Goal: Information Seeking & Learning: Compare options

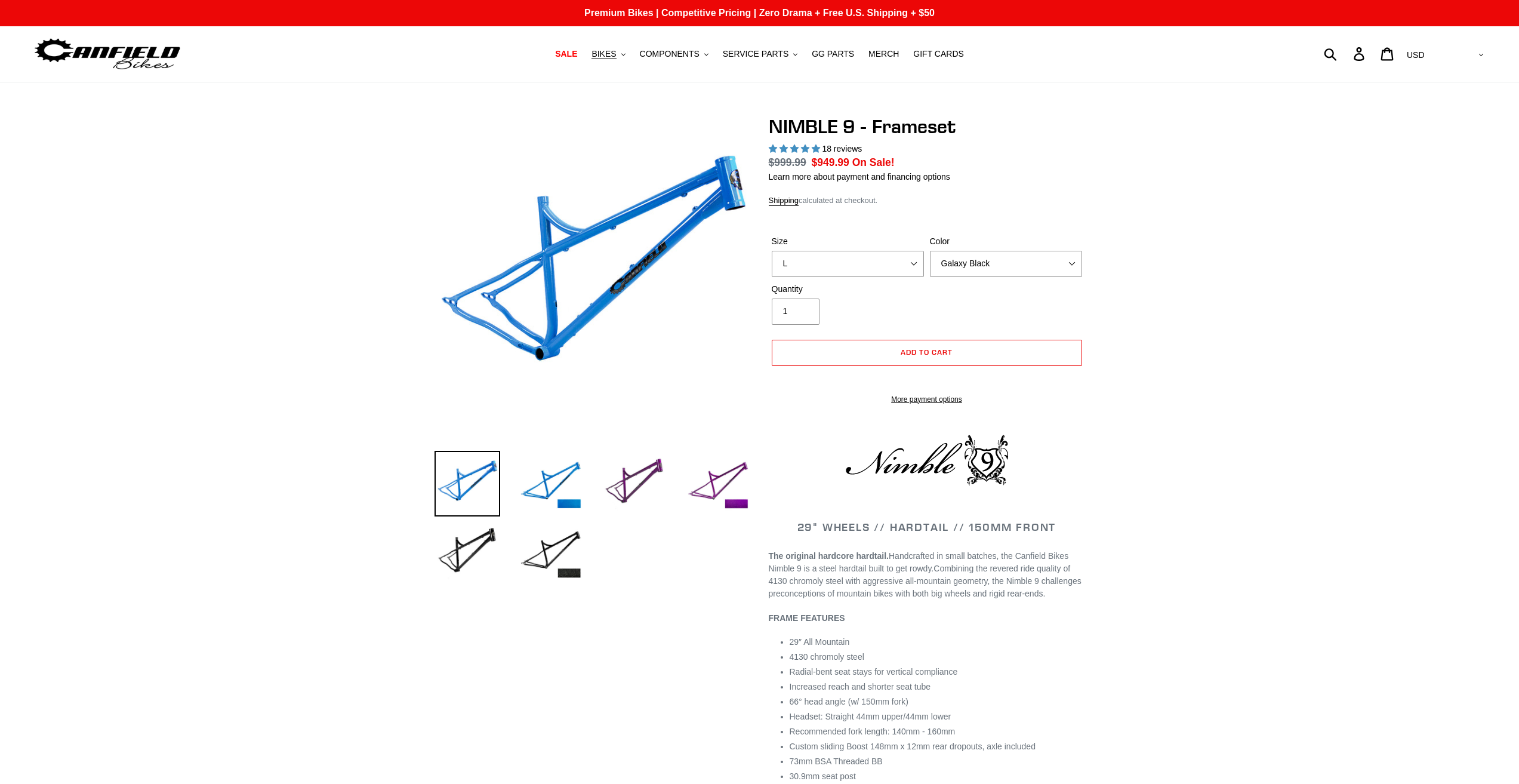
select select "L"
select select "Galaxy Black"
select select "highest-rating"
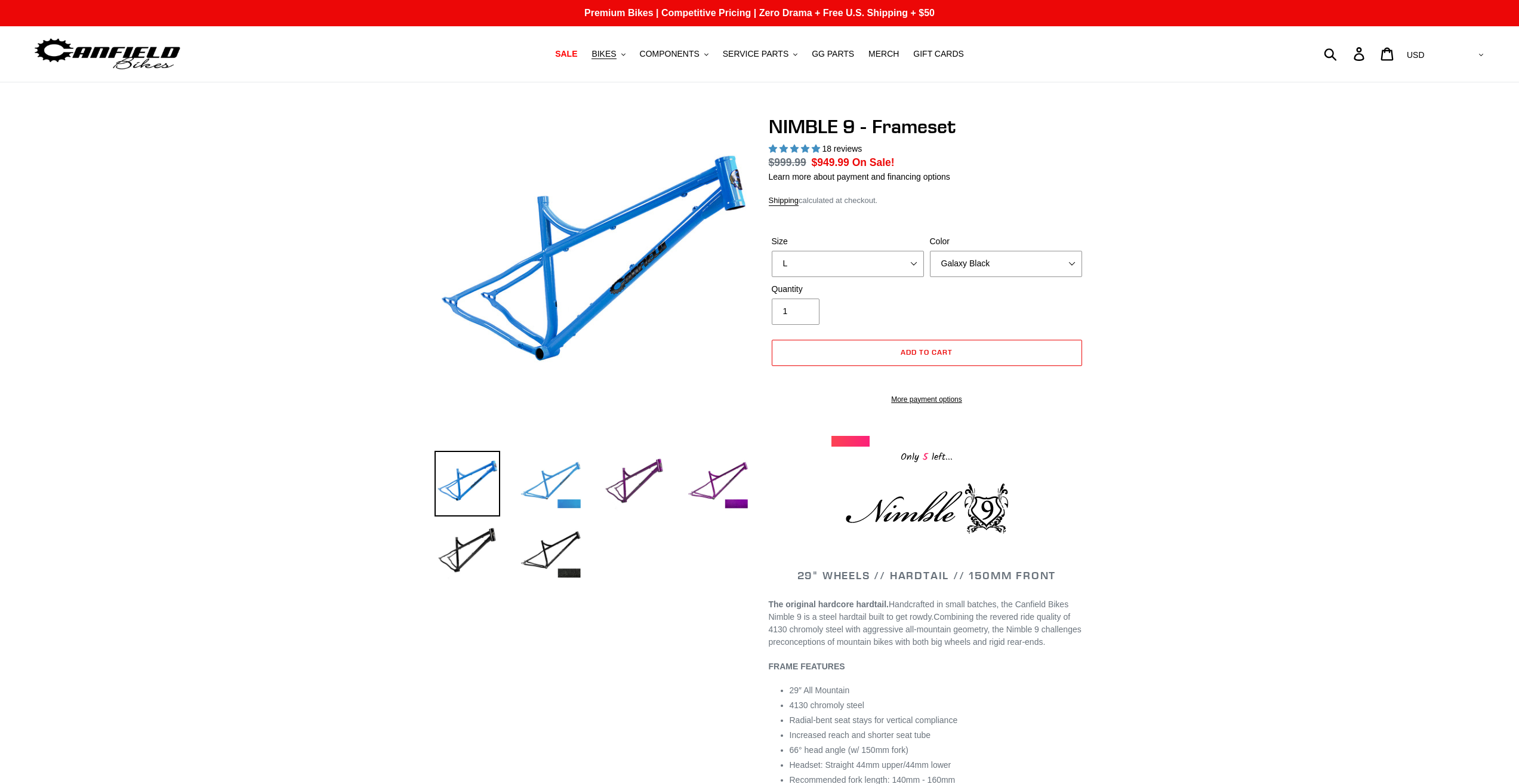
click at [561, 469] on img at bounding box center [550, 483] width 65 height 65
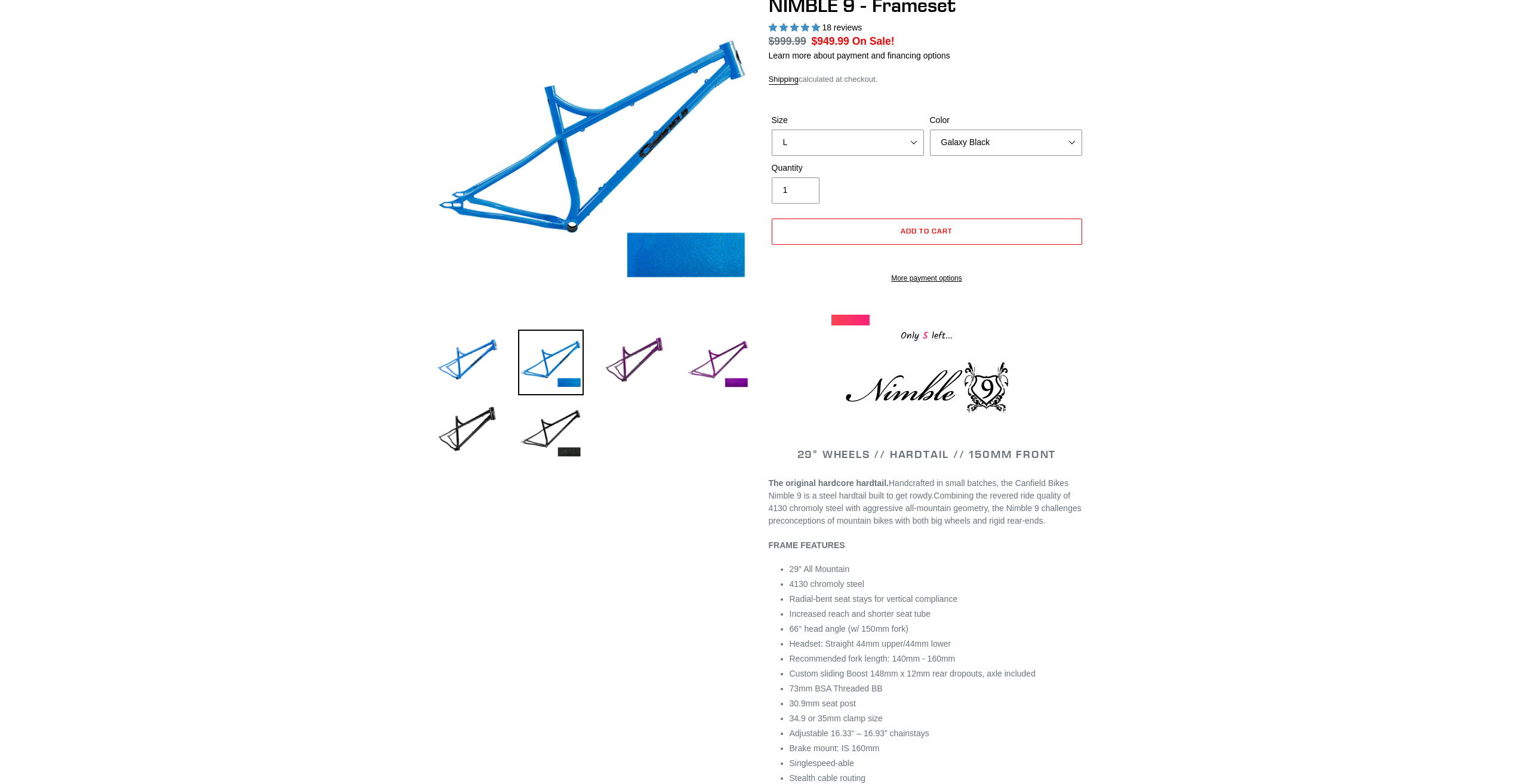
scroll to position [119, 0]
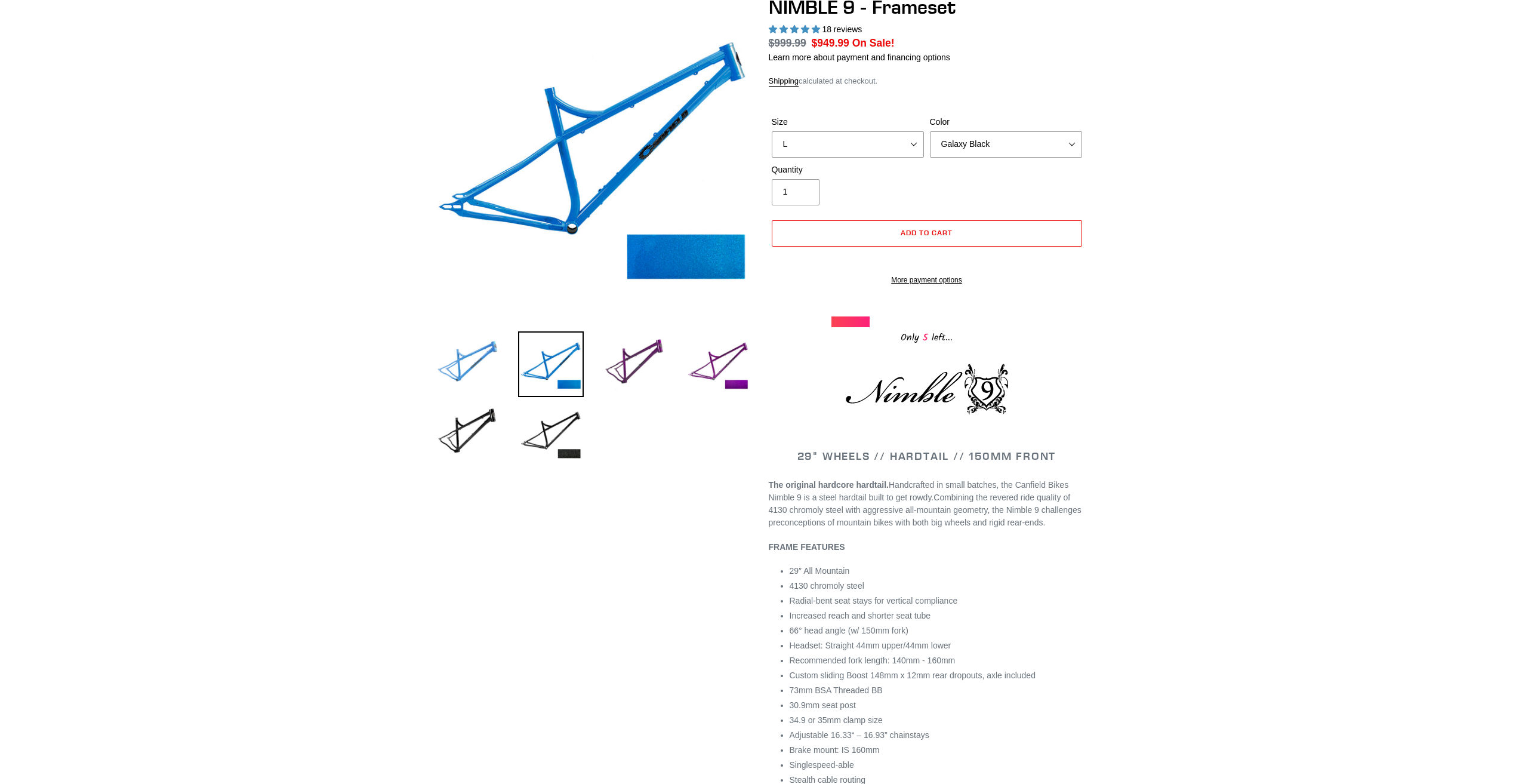
click at [478, 368] on img at bounding box center [467, 364] width 65 height 65
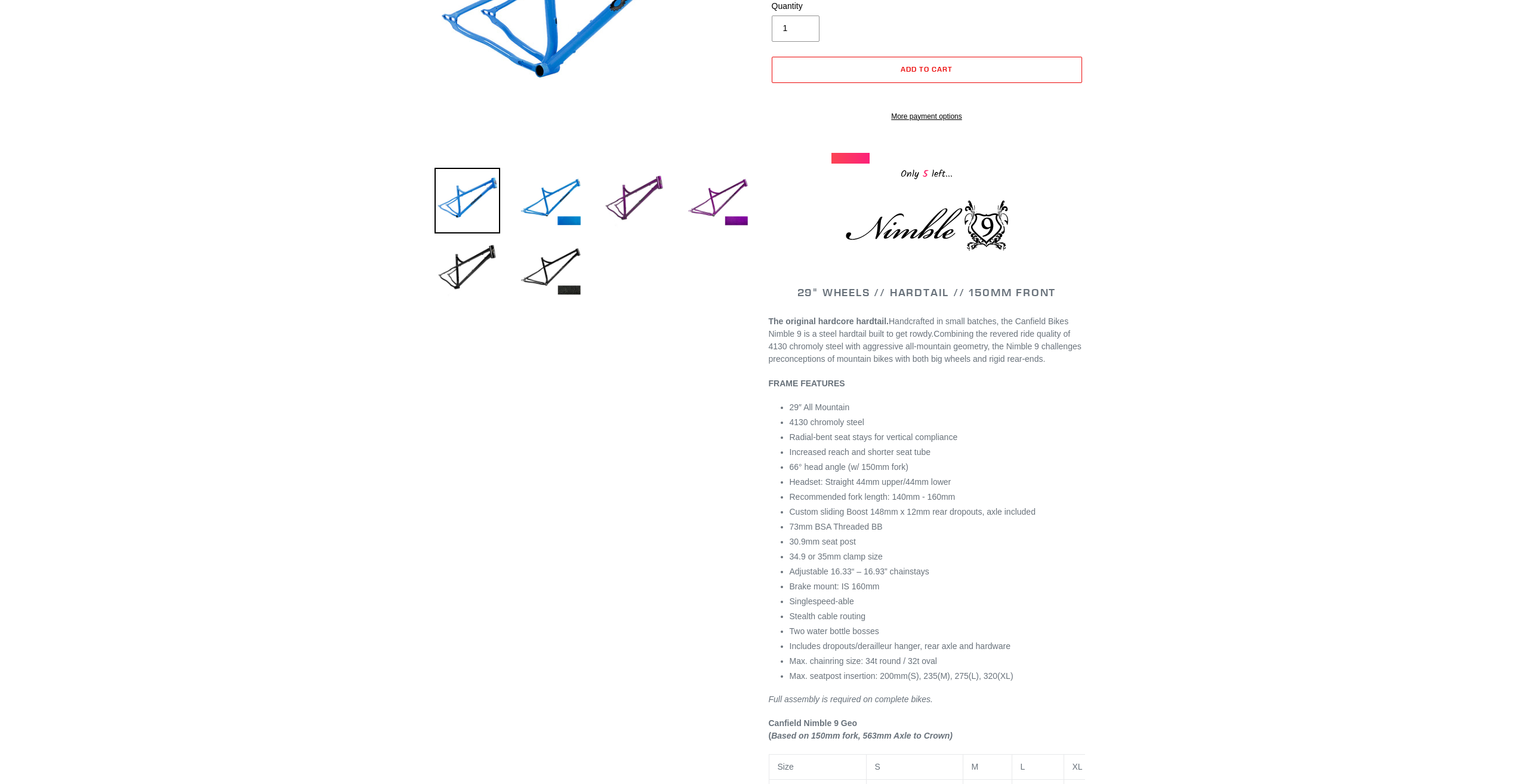
scroll to position [418, 0]
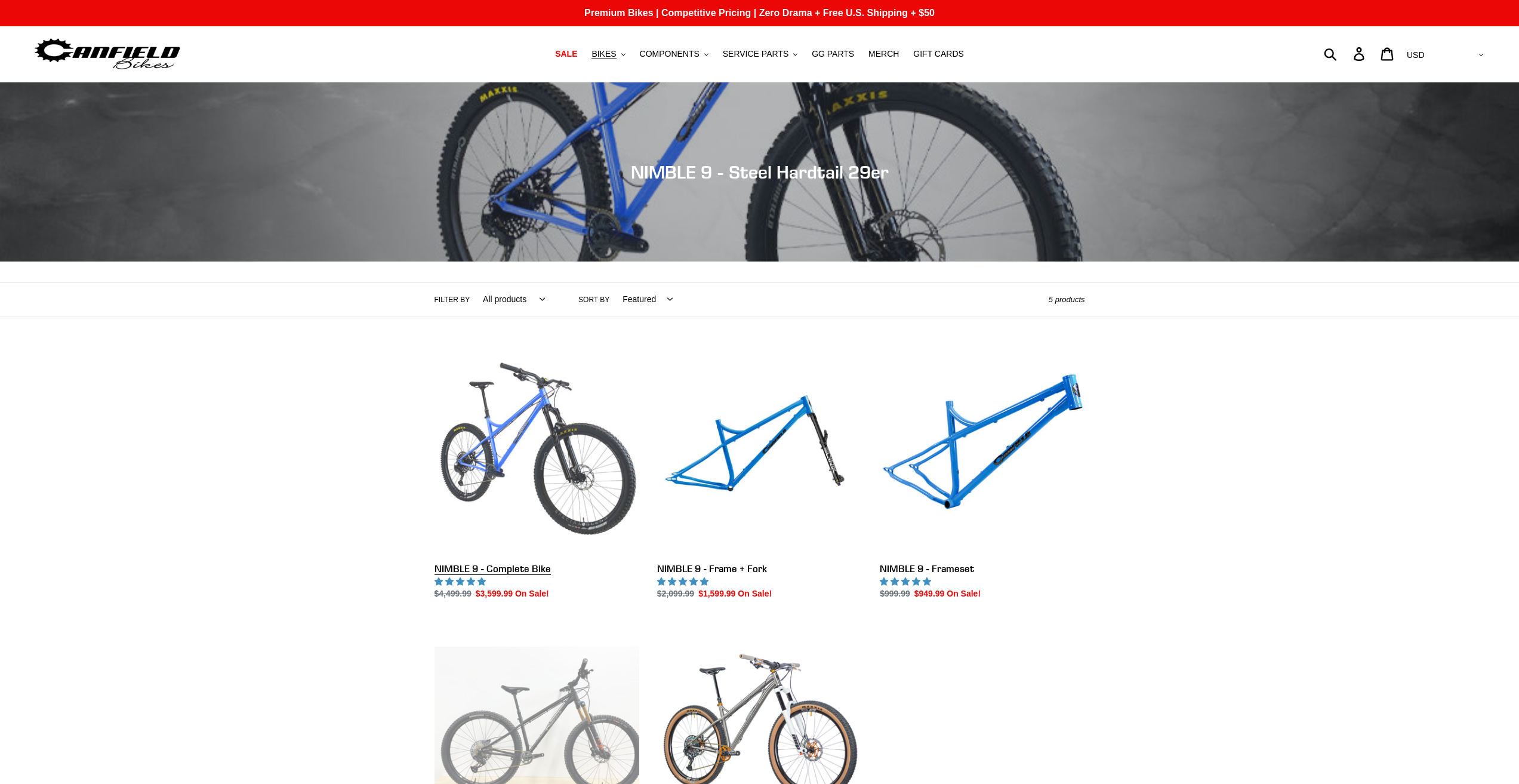
scroll to position [358, 0]
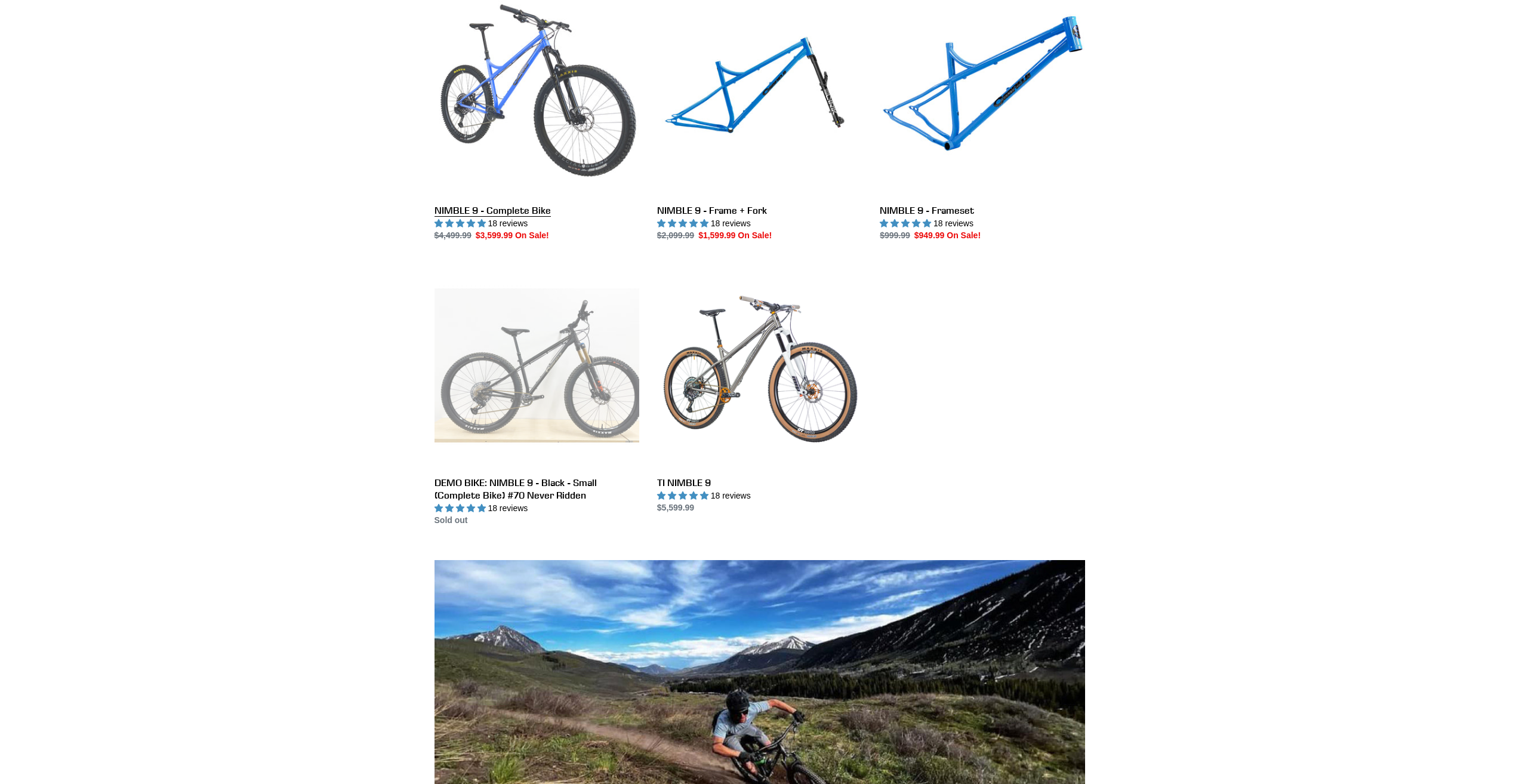
click at [525, 213] on link "NIMBLE 9 - Complete Bike" at bounding box center [537, 117] width 205 height 252
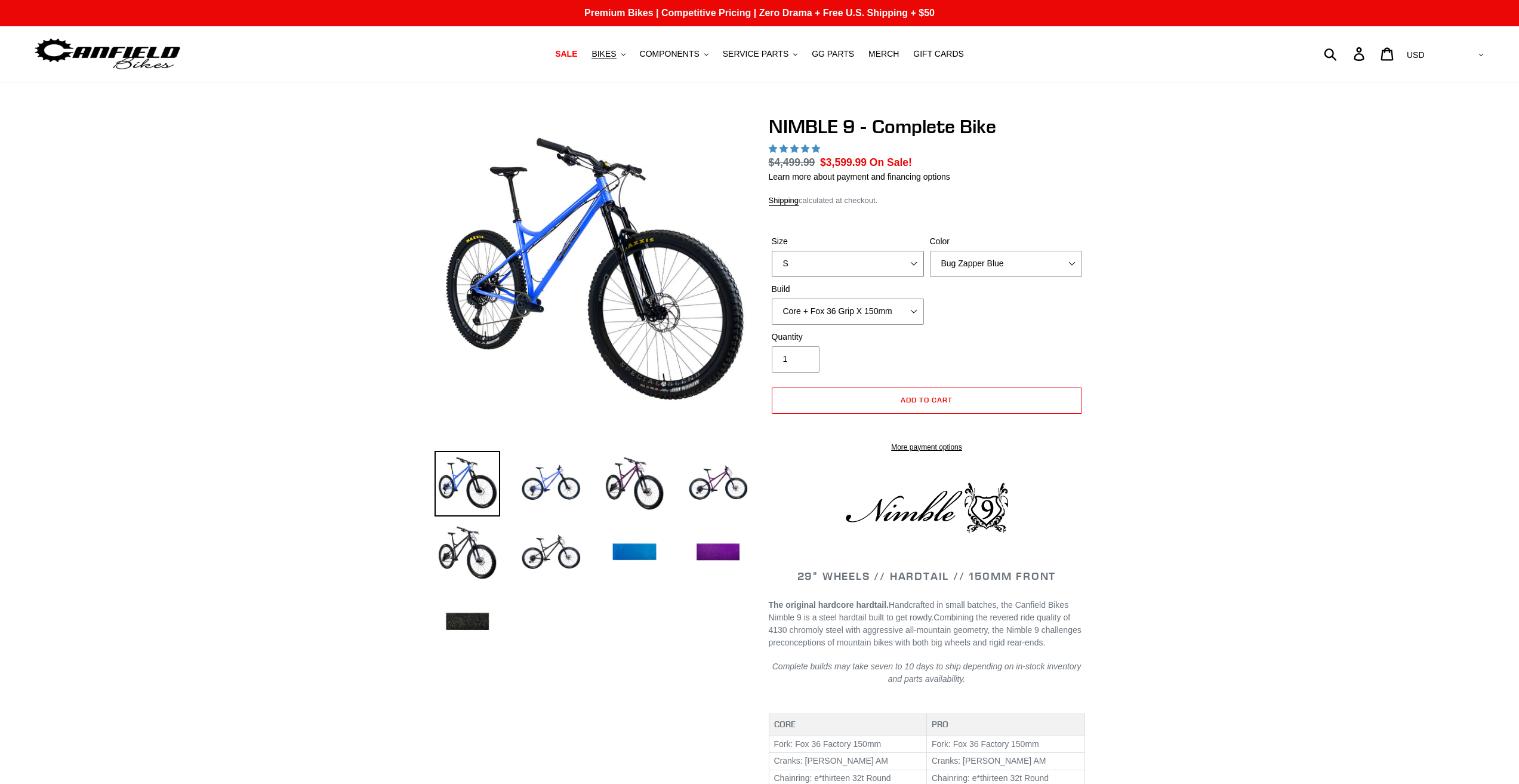
select select "highest-rating"
click at [823, 268] on select "S M L XL" at bounding box center [848, 264] width 152 height 27
select select "L"
click at [772, 251] on select "S M L XL" at bounding box center [848, 264] width 152 height 27
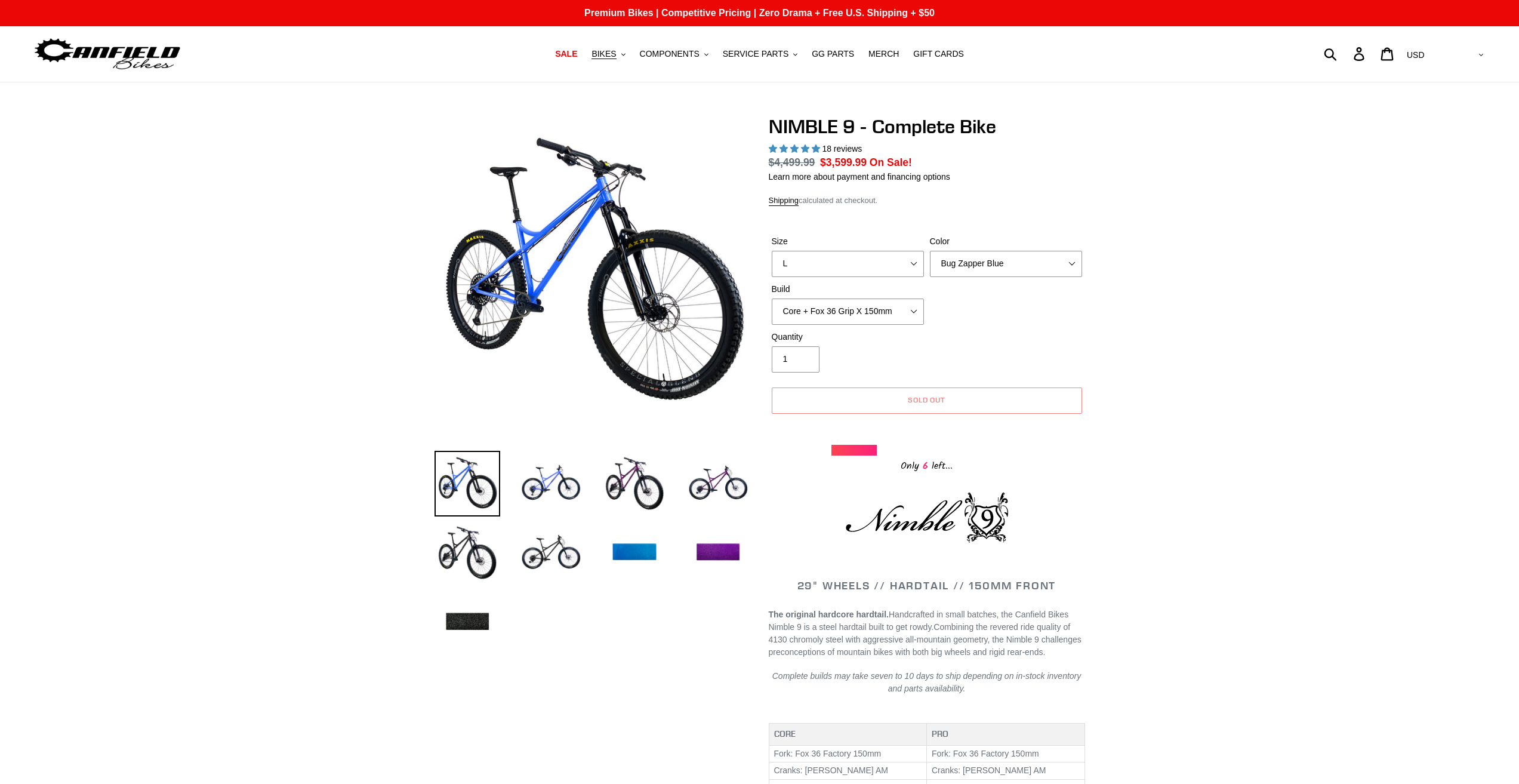
click at [931, 463] on span "6" at bounding box center [926, 465] width 13 height 15
click at [644, 488] on img at bounding box center [634, 483] width 65 height 65
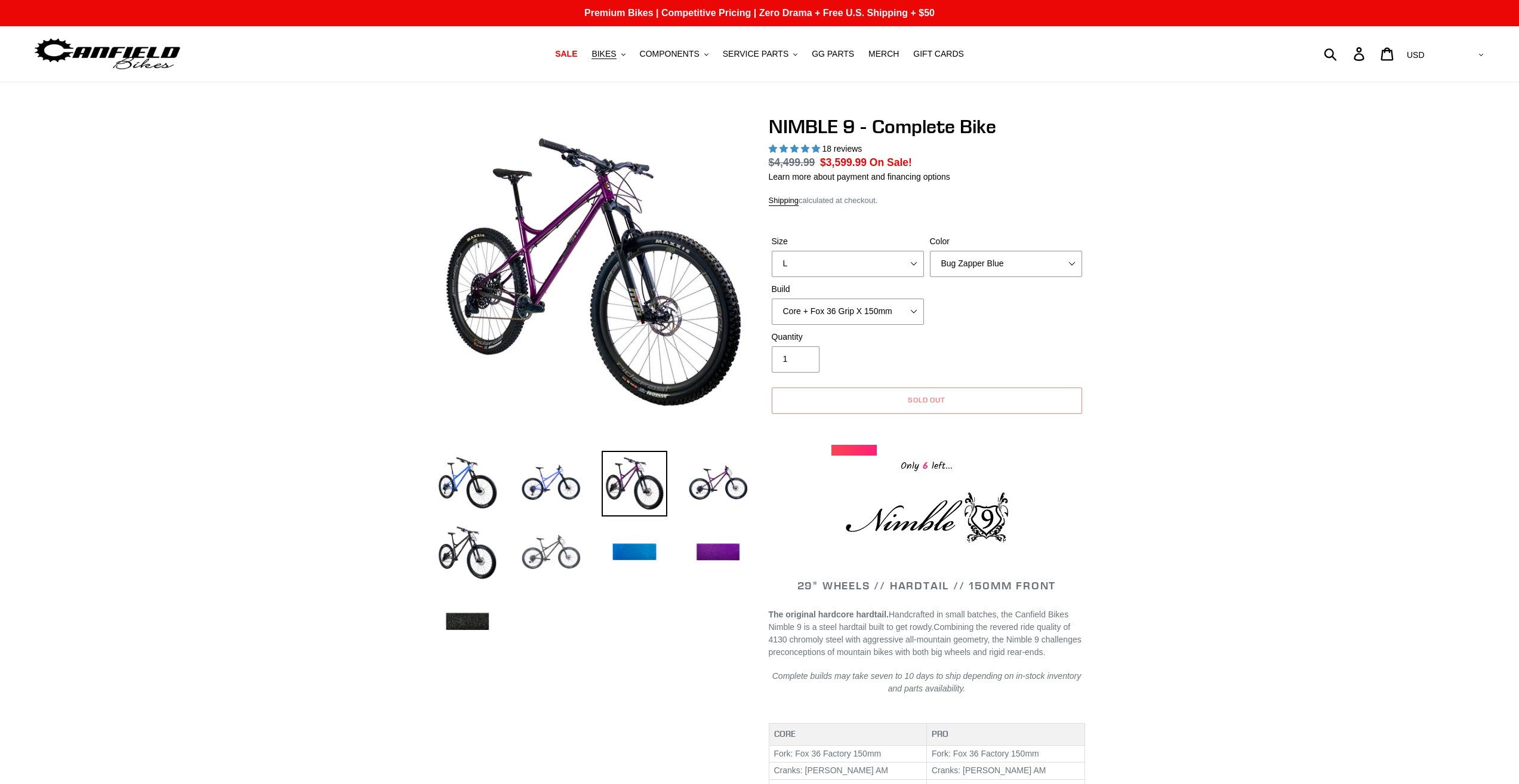
click at [543, 550] on img at bounding box center [550, 553] width 65 height 65
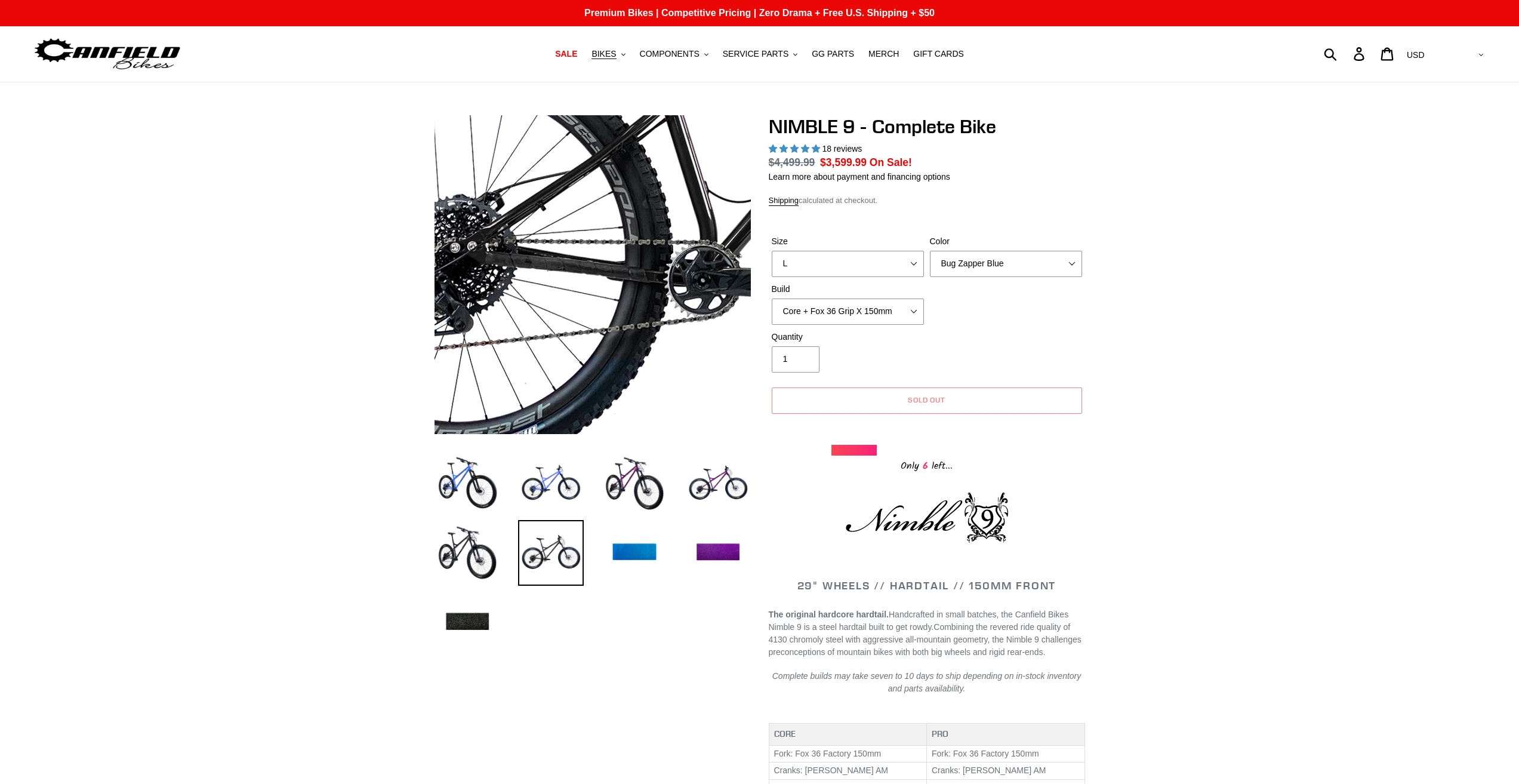
click at [512, 318] on img at bounding box center [822, 151] width 1222 height 1222
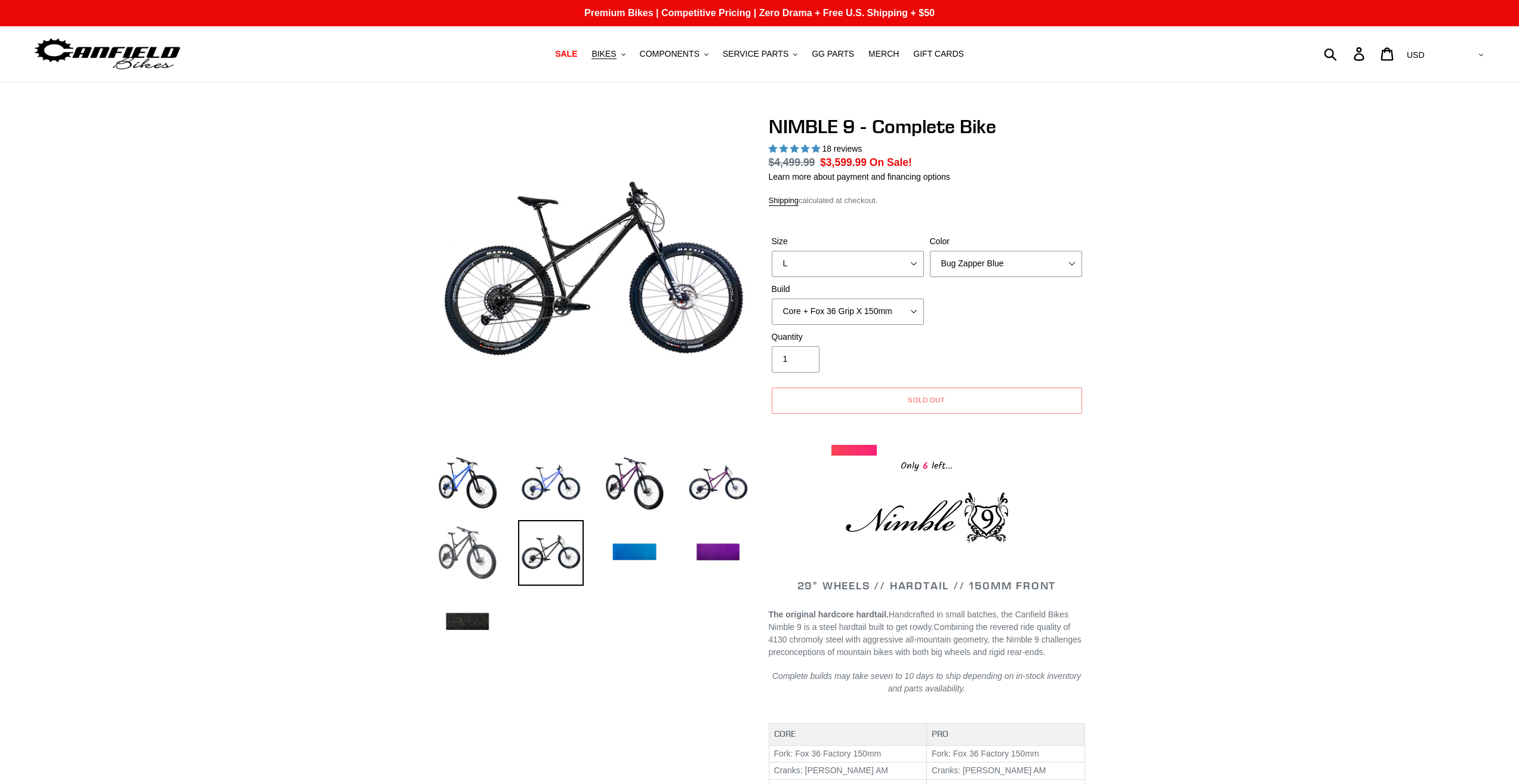
click at [440, 537] on img at bounding box center [467, 553] width 65 height 65
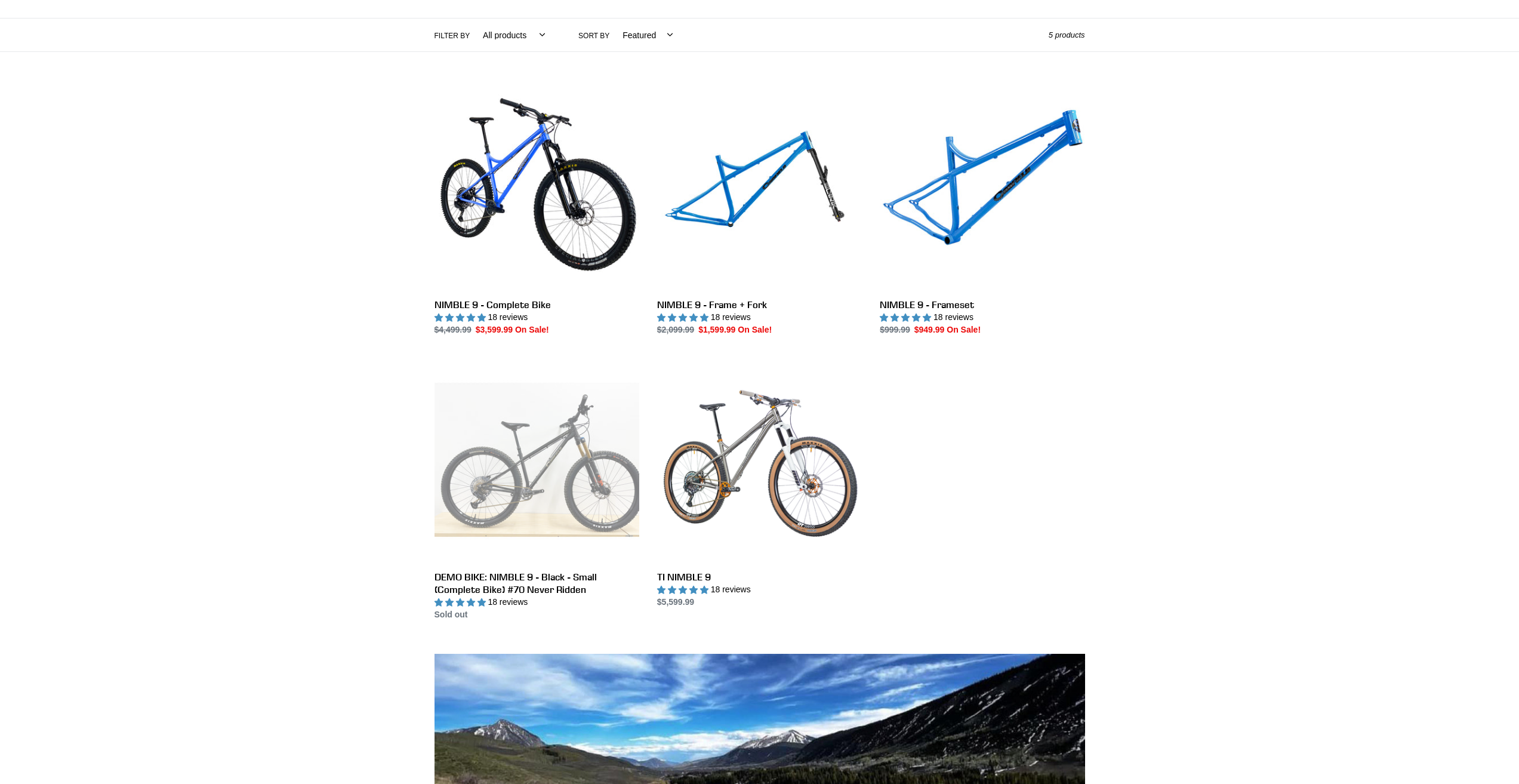
scroll to position [239, 0]
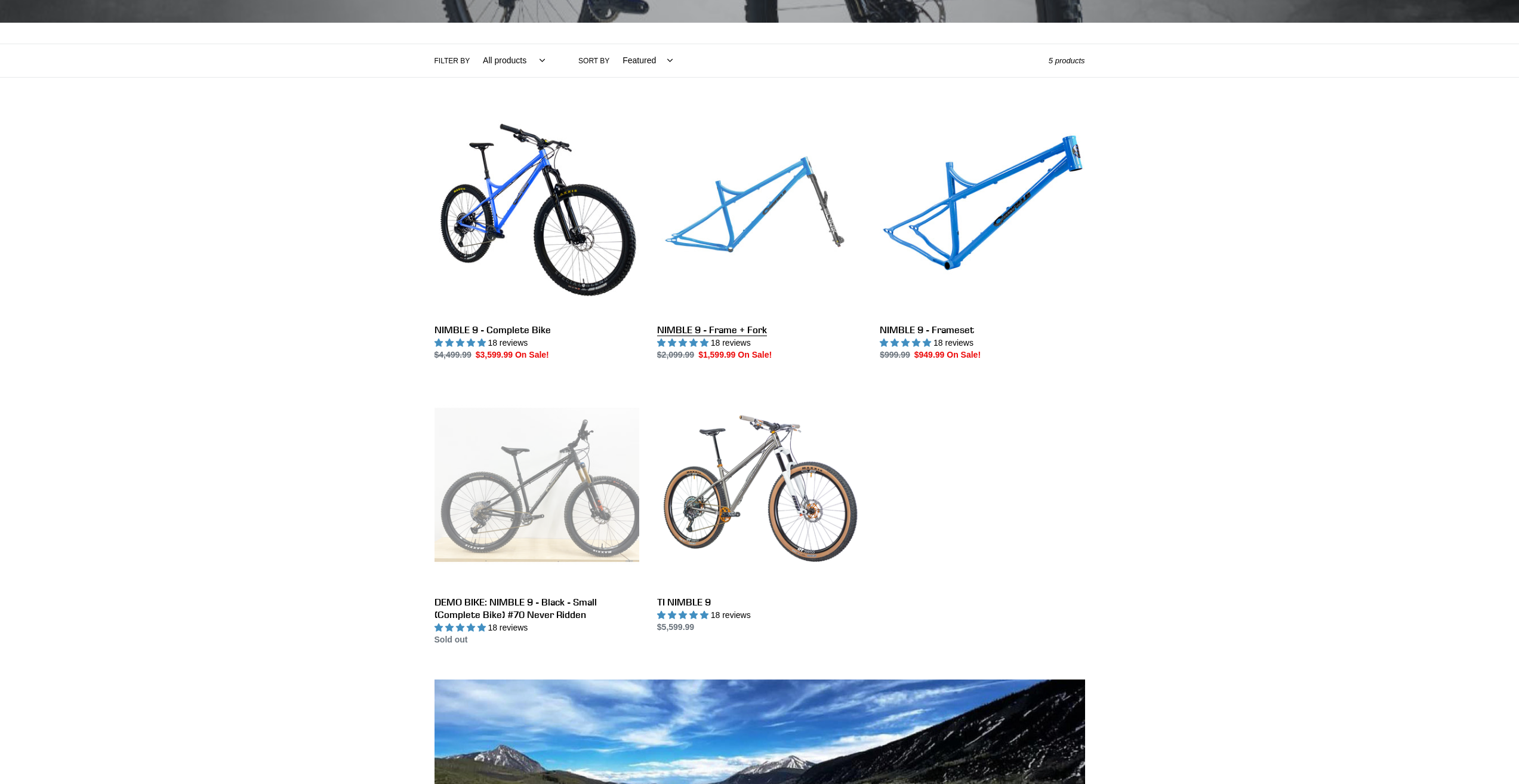
click at [733, 329] on link "NIMBLE 9 - Frame + Fork" at bounding box center [760, 236] width 205 height 252
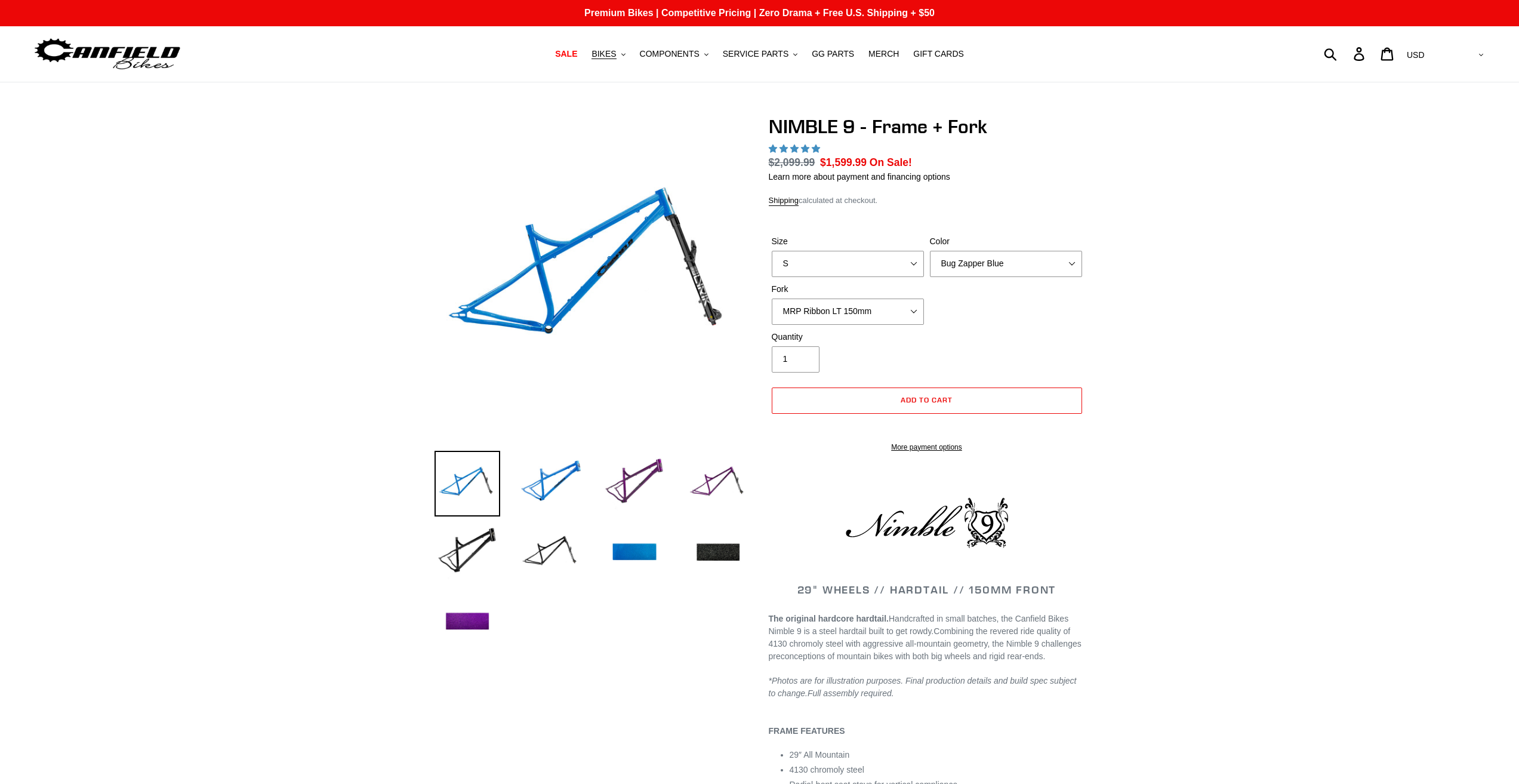
select select "highest-rating"
click at [915, 270] on select "S M L XL" at bounding box center [848, 264] width 152 height 27
click at [848, 261] on select "S M L XL" at bounding box center [848, 264] width 152 height 27
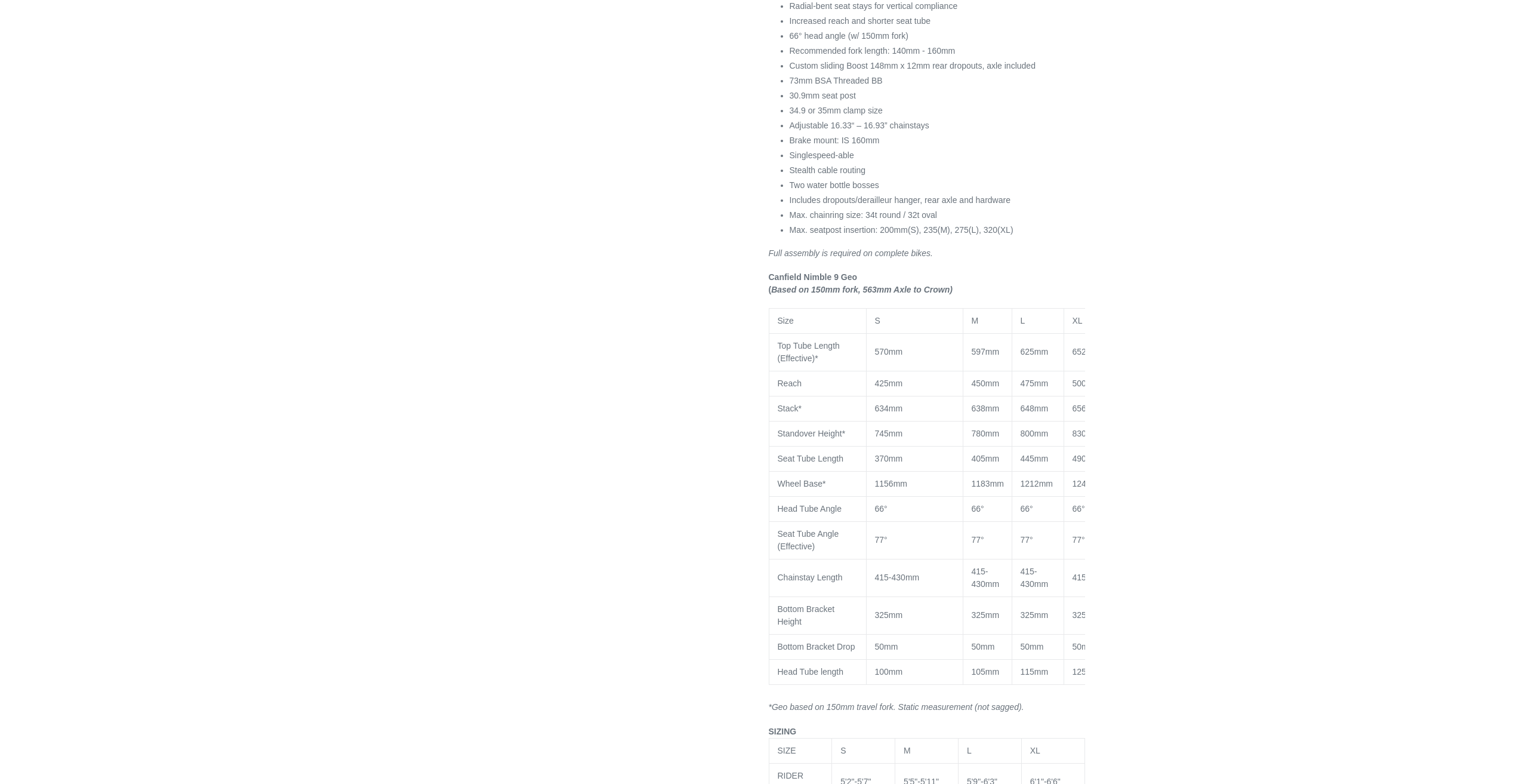
scroll to position [836, 0]
drag, startPoint x: 1022, startPoint y: 390, endPoint x: 1054, endPoint y: 389, distance: 32.0
click at [1054, 381] on p "475mm" at bounding box center [1037, 375] width 35 height 13
drag, startPoint x: 972, startPoint y: 391, endPoint x: 1004, endPoint y: 390, distance: 32.0
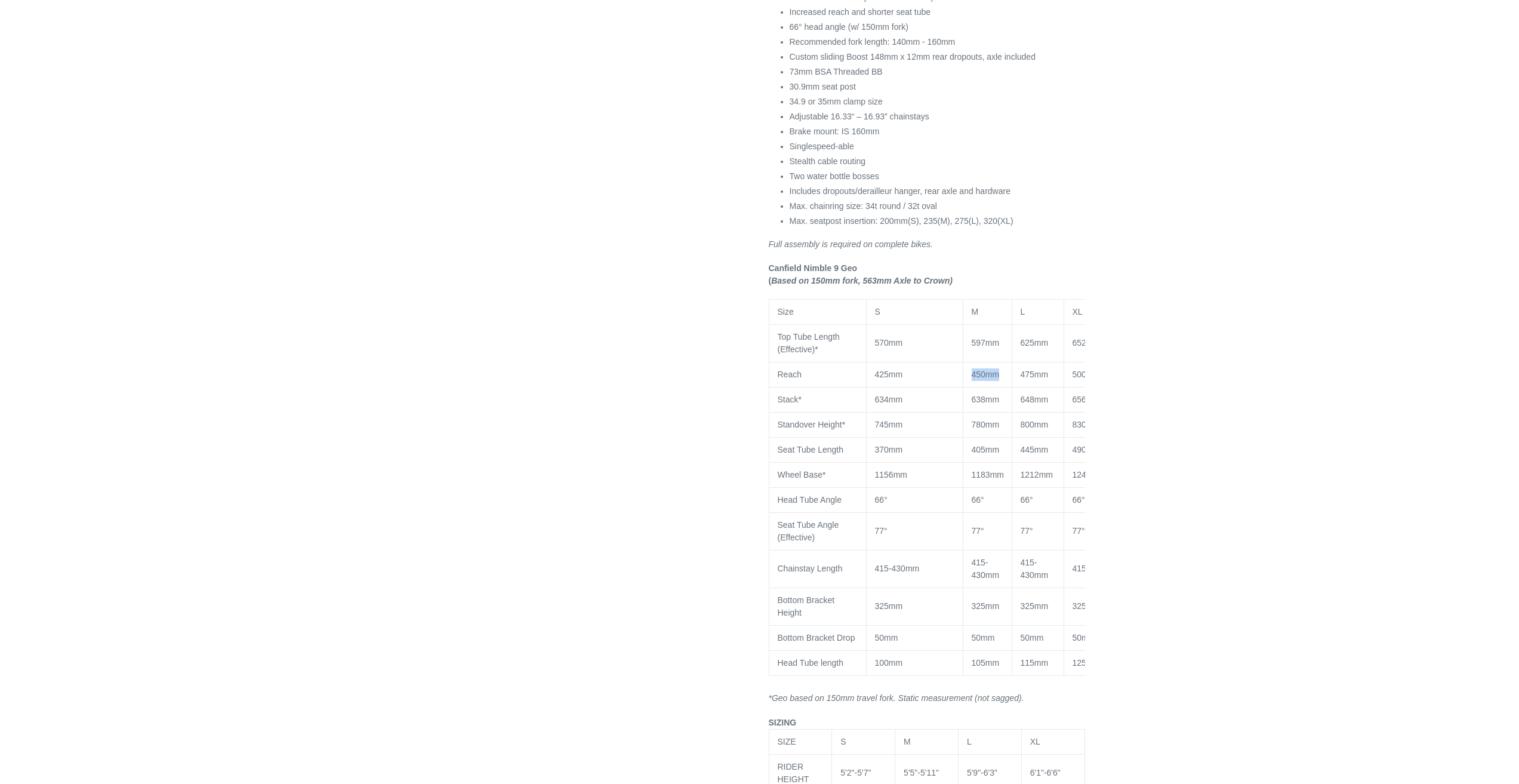
click at [1004, 386] on td "450mm" at bounding box center [987, 373] width 49 height 25
click at [1007, 386] on td "450mm" at bounding box center [987, 373] width 49 height 25
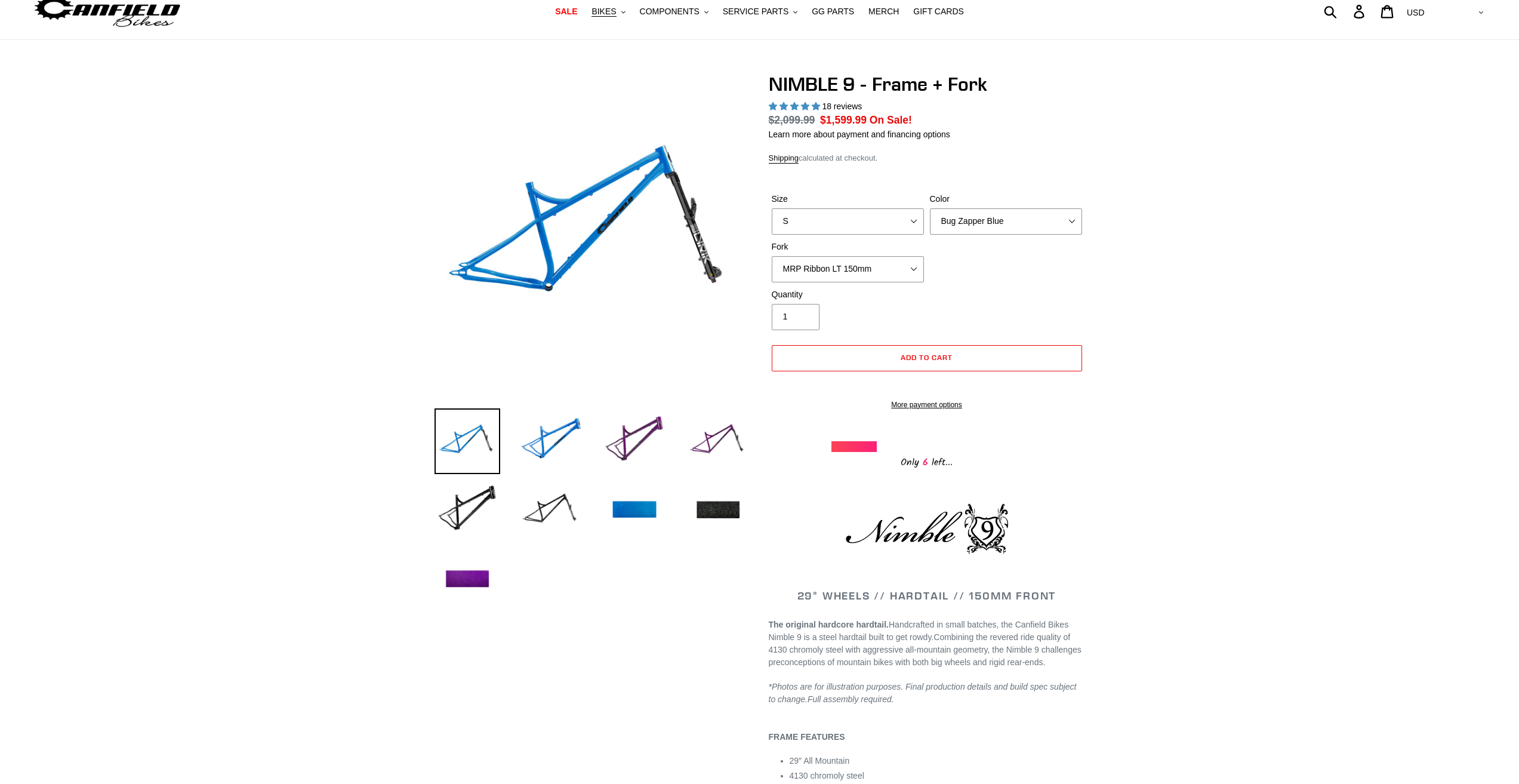
scroll to position [0, 0]
